Goal: Complete application form

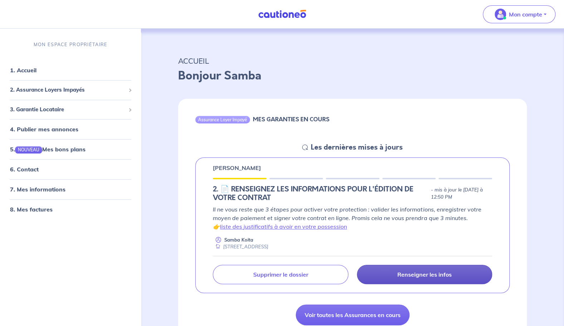
click at [377, 273] on link "Renseigner les infos" at bounding box center [424, 273] width 135 height 19
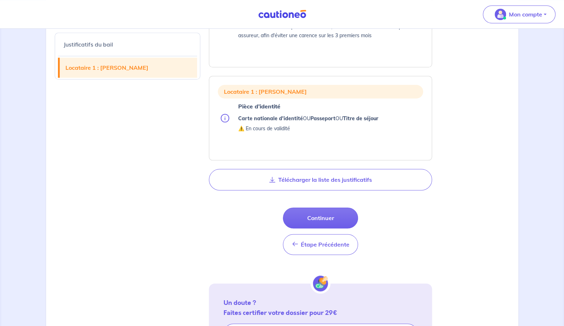
scroll to position [416, 0]
click at [316, 221] on button "Continuer" at bounding box center [320, 217] width 75 height 21
select select "FR"
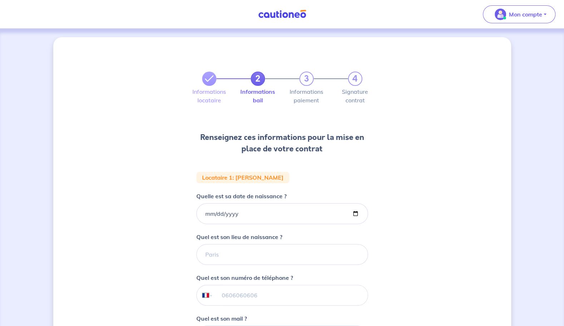
click at [287, 21] on nav "Mon compte Me déconnecter" at bounding box center [282, 14] width 564 height 29
click at [287, 16] on img at bounding box center [282, 14] width 54 height 9
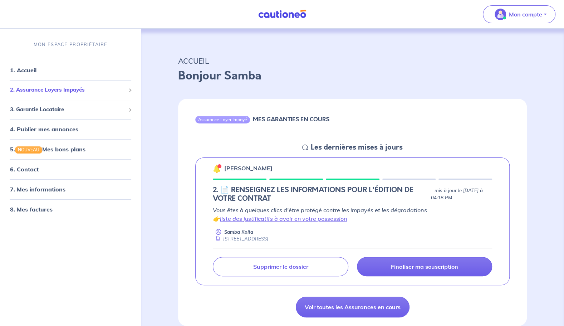
click at [74, 90] on span "2. Assurance Loyers Impayés" at bounding box center [67, 90] width 115 height 8
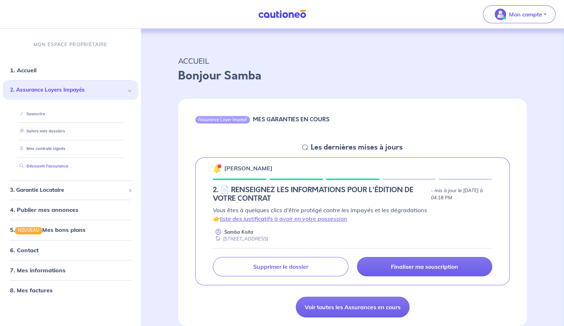
click at [53, 163] on link "Découvrir l'assurance" at bounding box center [42, 165] width 51 height 5
